Goal: Information Seeking & Learning: Find specific fact

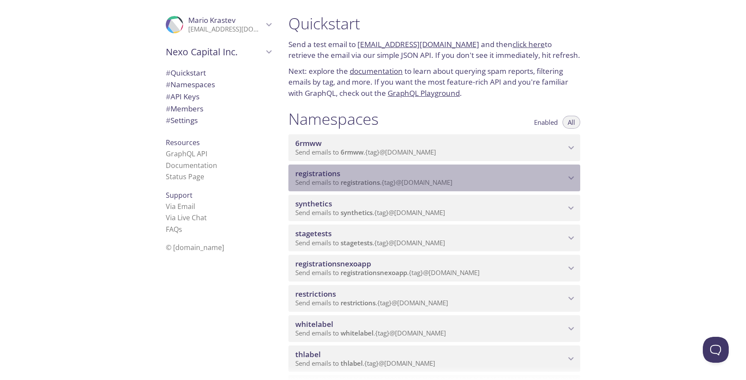
click at [393, 175] on span "registrations" at bounding box center [430, 173] width 270 height 9
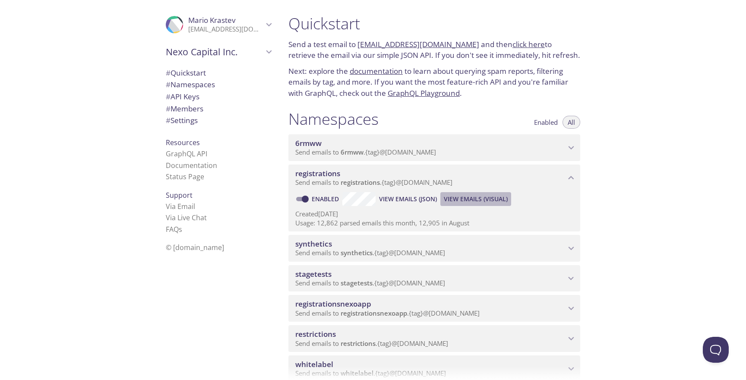
click at [490, 200] on span "View Emails (Visual)" at bounding box center [476, 199] width 64 height 10
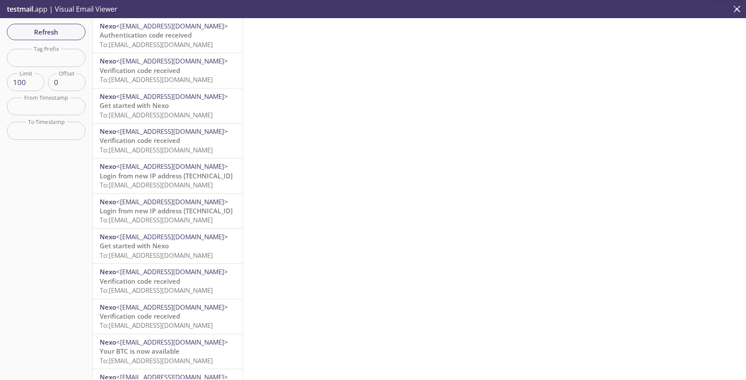
click at [83, 63] on input "text" at bounding box center [46, 58] width 79 height 18
paste input "auto-86601921-synthetic-tests"
type input "auto-86601921-synthetic-tests"
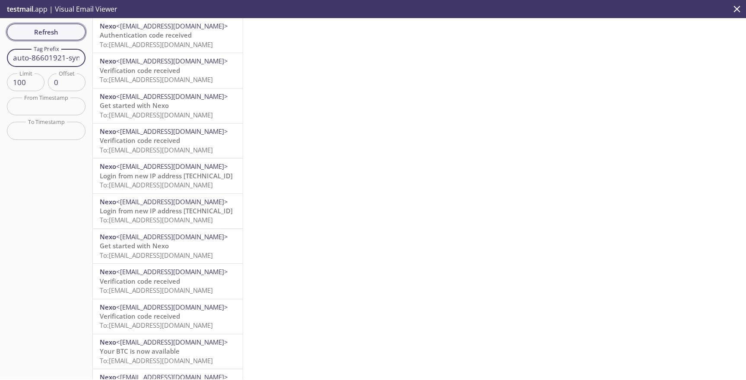
click at [62, 33] on span "Refresh" at bounding box center [46, 31] width 65 height 11
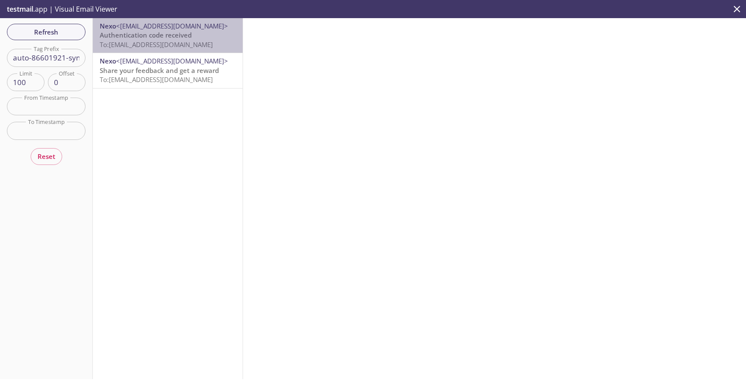
click at [192, 34] on p "Authentication code received To: [EMAIL_ADDRESS][DOMAIN_NAME]" at bounding box center [168, 40] width 136 height 19
